Goal: Task Accomplishment & Management: Use online tool/utility

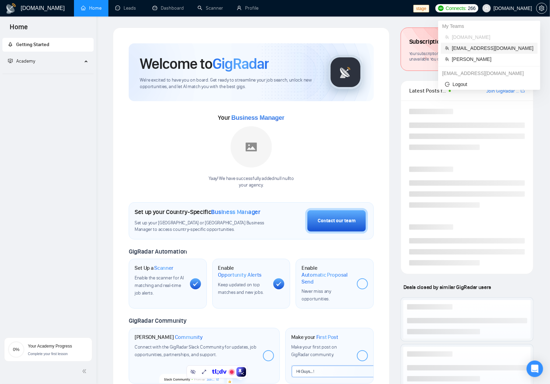
click at [502, 49] on span "[EMAIL_ADDRESS][DOMAIN_NAME]" at bounding box center [493, 48] width 82 height 8
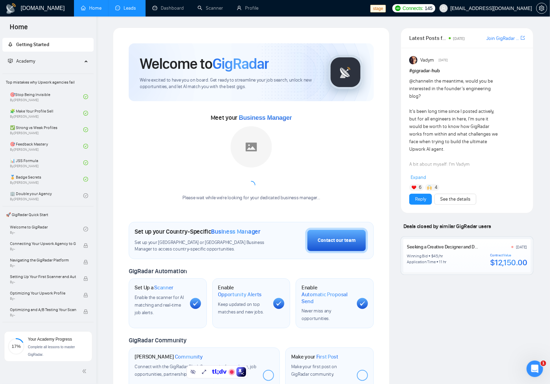
click at [139, 10] on link "Leads" at bounding box center [126, 8] width 23 height 6
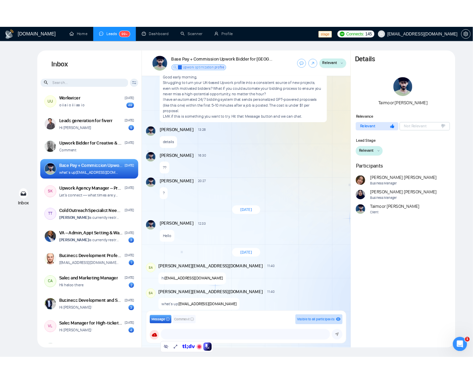
scroll to position [112, 0]
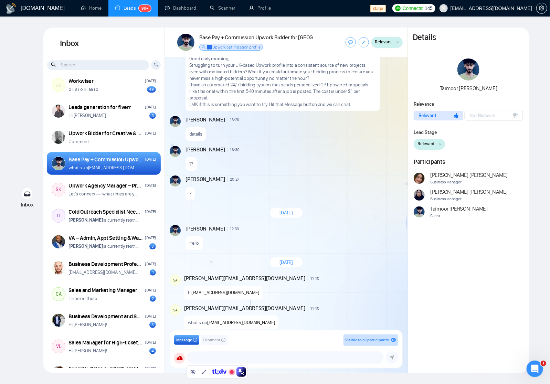
click at [343, 186] on div "?" at bounding box center [293, 192] width 216 height 18
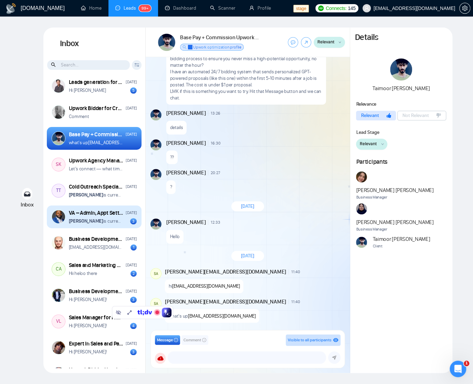
scroll to position [137, 0]
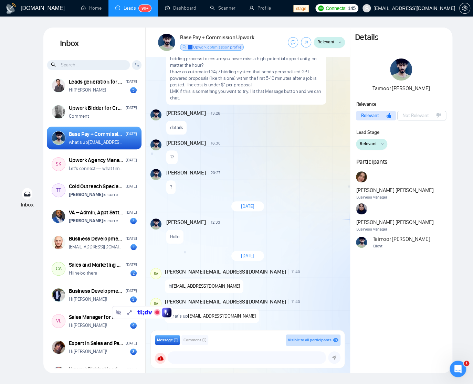
click at [296, 245] on div "[DATE] [PERSON_NAME] 13:26 New Message Good early morning, Struggling to turn y…" at bounding box center [248, 195] width 204 height 277
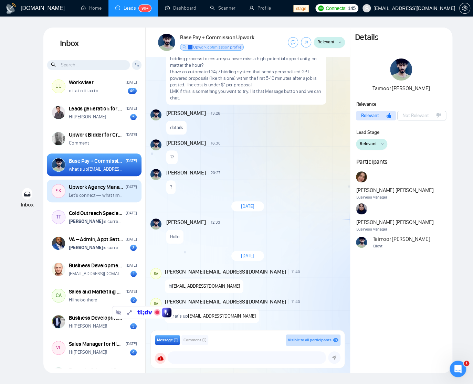
scroll to position [111, 0]
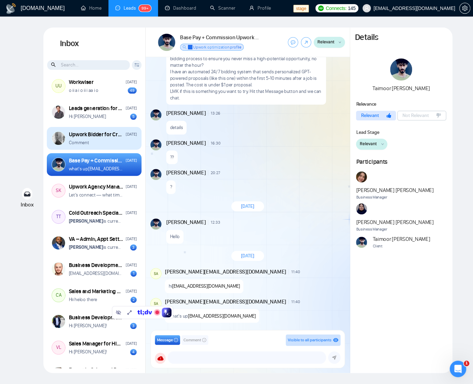
click at [97, 141] on div "Comment" at bounding box center [103, 142] width 68 height 7
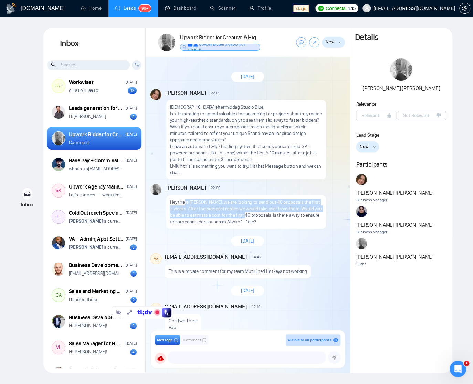
drag, startPoint x: 226, startPoint y: 214, endPoint x: 186, endPoint y: 203, distance: 41.6
click at [185, 202] on p "Hey there [PERSON_NAME], we are looking to send out 40 proposals the first 2 we…" at bounding box center [246, 212] width 152 height 26
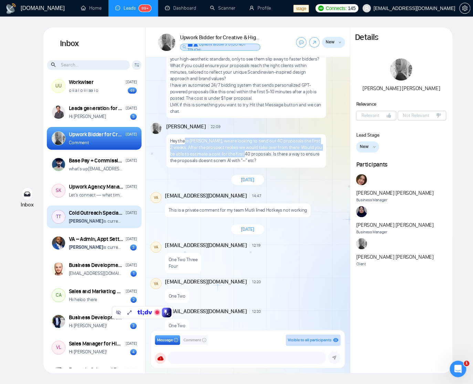
scroll to position [145, 0]
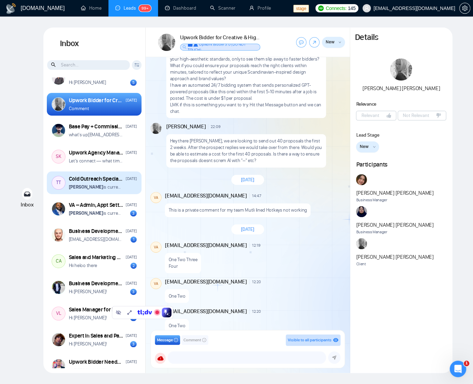
click at [83, 183] on div "Cold Outreach Specialist Needed for Lead Generation [DATE] [PERSON_NAME] is cur…" at bounding box center [103, 182] width 68 height 15
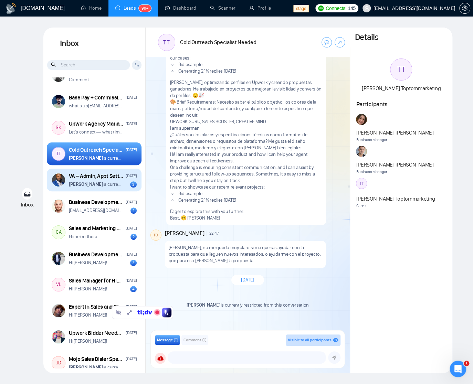
scroll to position [186, 0]
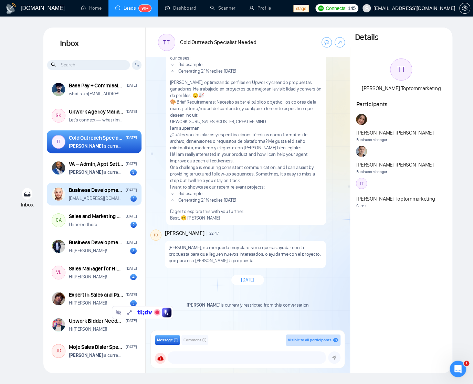
click at [117, 194] on div "Business Development Professional Needed for Commission-Based Role [DATE] [EMAI…" at bounding box center [103, 193] width 68 height 15
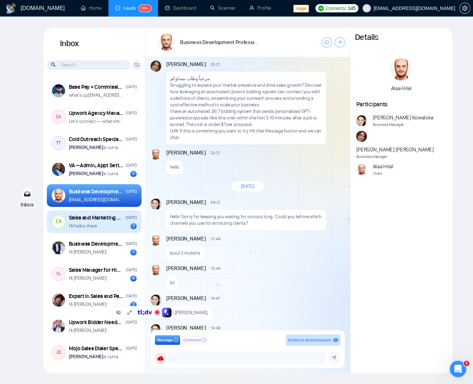
scroll to position [184, 0]
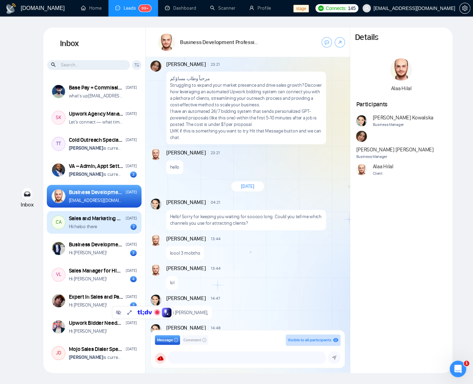
click at [95, 217] on div "Sales and Marketing Manager" at bounding box center [96, 219] width 55 height 8
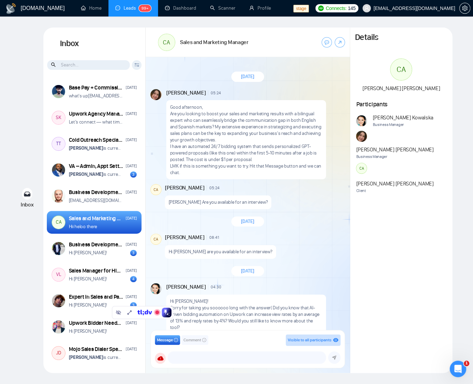
scroll to position [84, 0]
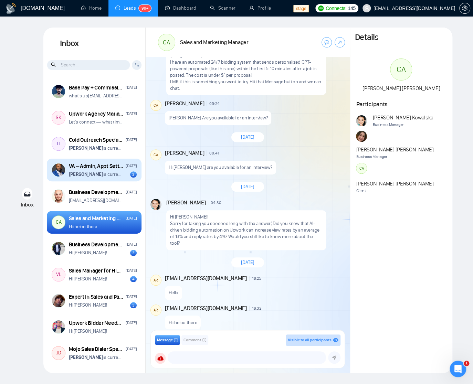
click at [124, 179] on div "VA – Admin, Appt Setting & Warm Lead Generation (DON'T Apply if you want short …" at bounding box center [94, 170] width 95 height 23
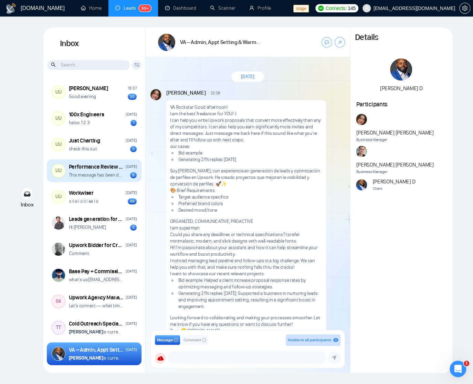
click at [103, 180] on div "UU Performance Review 123 [DATE] This message has been deleted 8" at bounding box center [94, 170] width 95 height 23
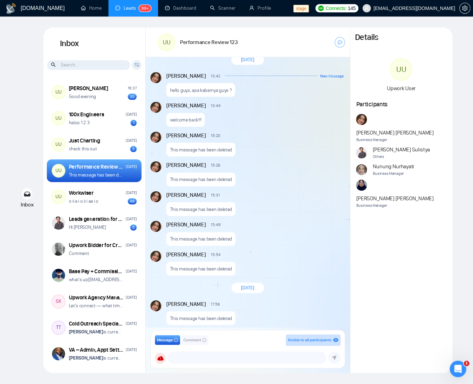
scroll to position [670, 0]
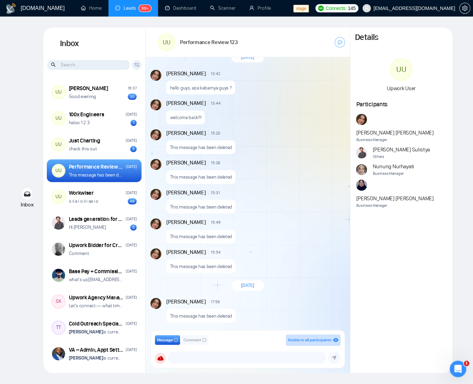
click at [188, 237] on p "This message has been deleted" at bounding box center [201, 236] width 62 height 7
drag, startPoint x: 31, startPoint y: 233, endPoint x: 24, endPoint y: 234, distance: 7.0
click at [30, 233] on div "Inbox Inbox Client Reset Date Reset Reset Apply UU [PERSON_NAME] 19:37 Good eve…" at bounding box center [236, 200] width 451 height 345
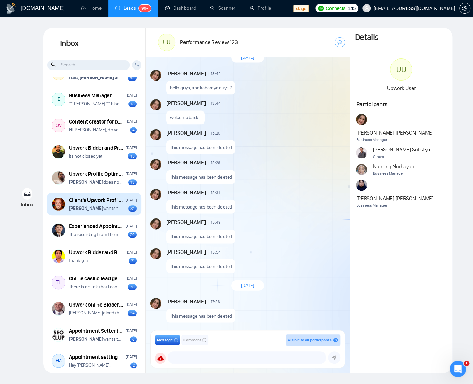
scroll to position [878, 0]
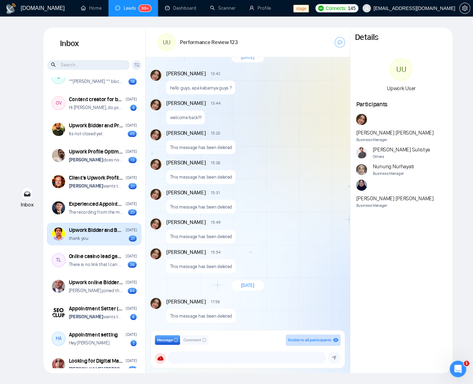
click at [94, 241] on div "thank you 21" at bounding box center [103, 238] width 68 height 7
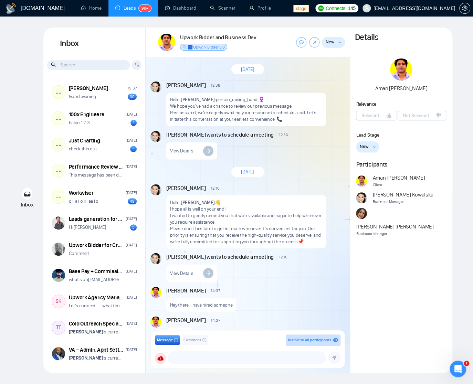
scroll to position [831, 0]
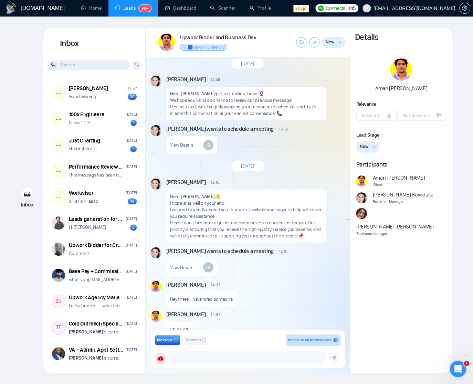
click at [318, 133] on div "View Details" at bounding box center [254, 143] width 177 height 21
click at [180, 11] on link "Dashboard" at bounding box center [180, 8] width 31 height 6
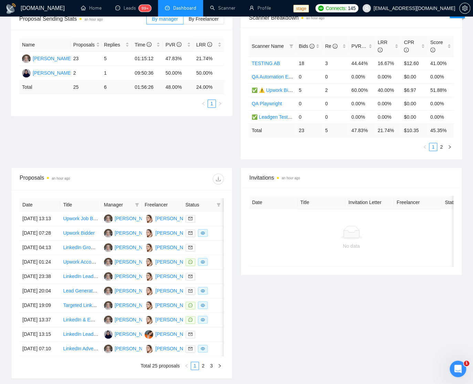
scroll to position [114, 0]
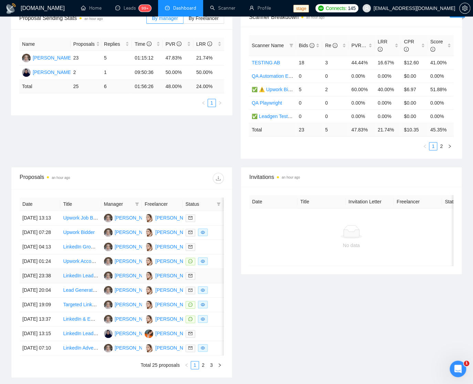
drag, startPoint x: 278, startPoint y: 325, endPoint x: 206, endPoint y: 296, distance: 77.5
click at [277, 325] on div "Invitations an hour ago Date Title Invitation Letter Freelancer Status No data" at bounding box center [351, 272] width 230 height 211
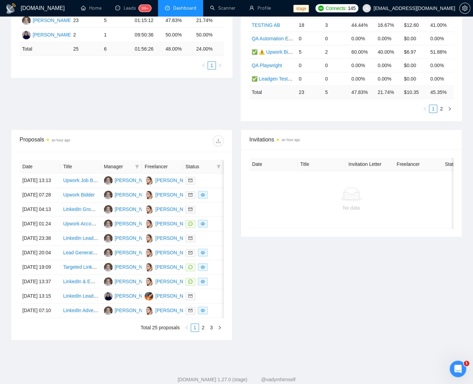
scroll to position [152, 0]
click at [288, 324] on div "Invitations an hour ago Date Title Invitation Letter Freelancer Status No data" at bounding box center [351, 234] width 230 height 211
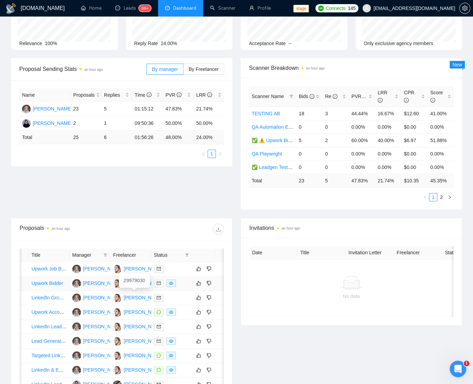
scroll to position [0, 36]
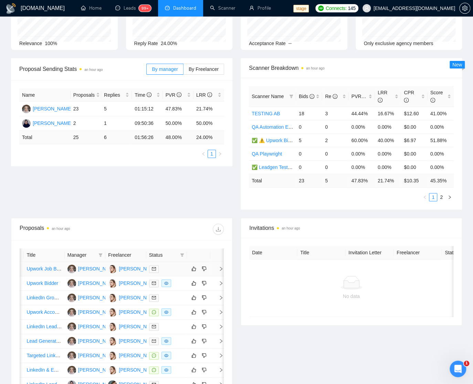
click at [163, 268] on div at bounding box center [166, 269] width 35 height 8
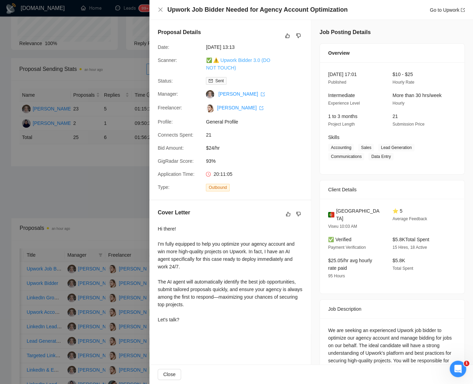
click at [238, 58] on link "✅ ⚠️ Upwork Bidder 3.0 (DO NOT TOUCH)" at bounding box center [238, 63] width 64 height 13
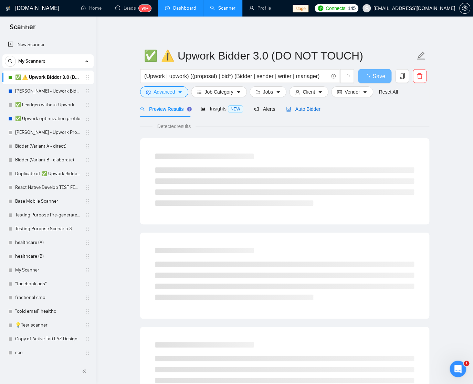
click at [298, 110] on span "Auto Bidder" at bounding box center [303, 109] width 34 height 6
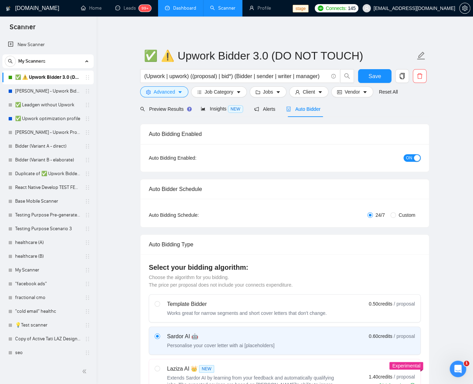
drag, startPoint x: 158, startPoint y: 116, endPoint x: 163, endPoint y: 114, distance: 5.7
drag, startPoint x: 163, startPoint y: 114, endPoint x: 216, endPoint y: 114, distance: 52.6
click at [163, 114] on div "Preview Results" at bounding box center [165, 109] width 50 height 16
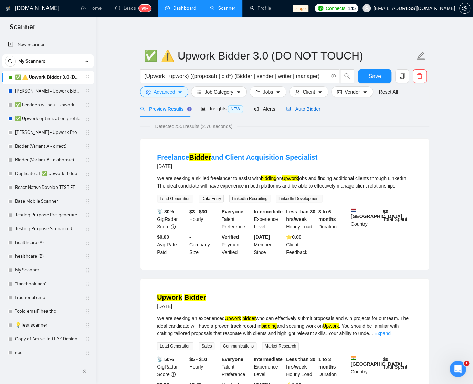
click at [307, 105] on div "Auto Bidder" at bounding box center [303, 109] width 34 height 8
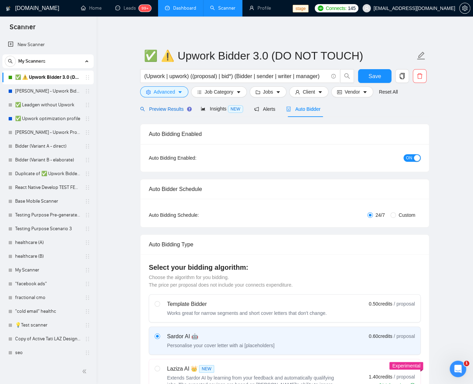
click at [159, 111] on span "Preview Results" at bounding box center [165, 109] width 50 height 6
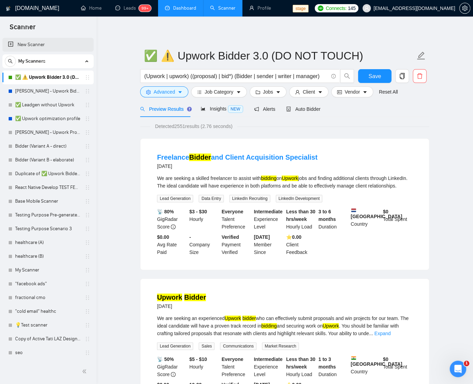
drag, startPoint x: 44, startPoint y: 40, endPoint x: 57, endPoint y: 39, distance: 12.7
click at [45, 40] on link "New Scanner" at bounding box center [48, 45] width 80 height 14
